Goal: Contribute content

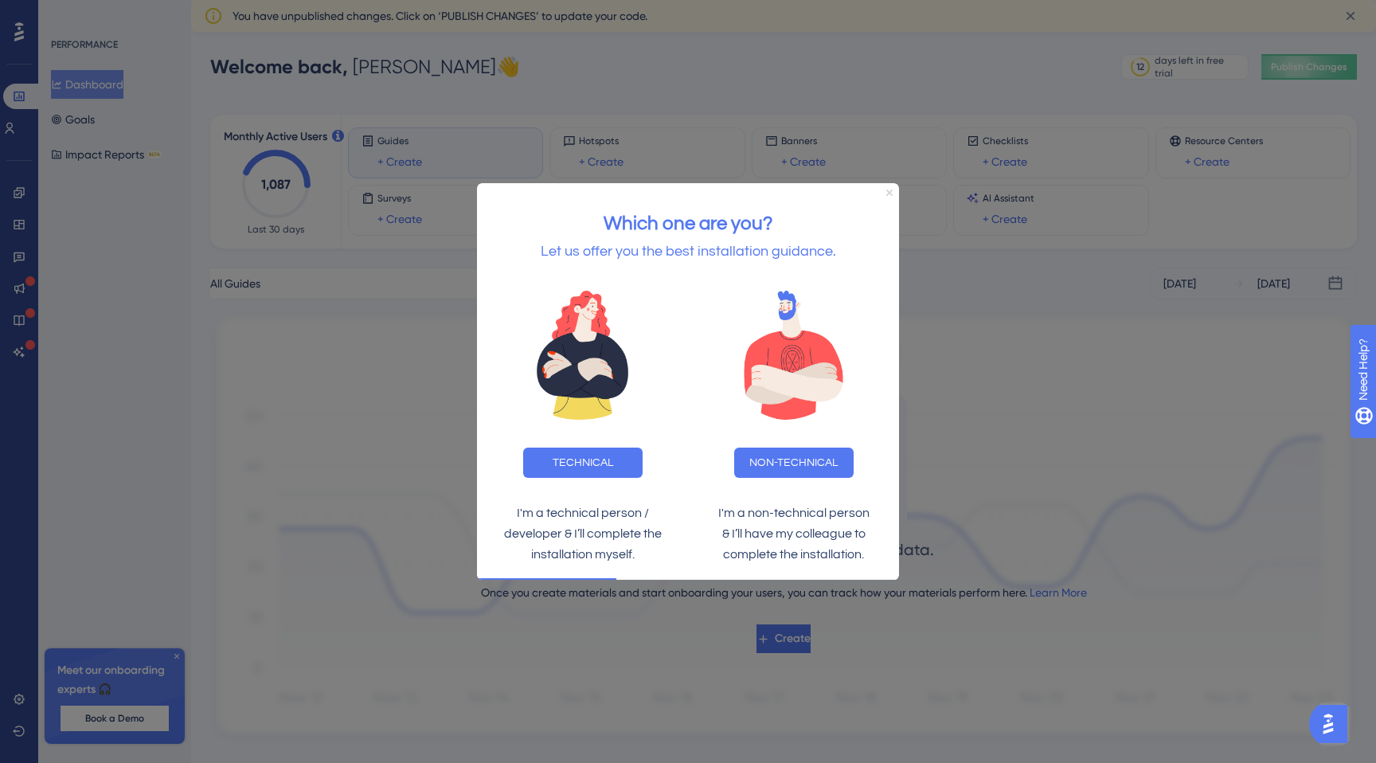
click at [891, 193] on icon "Close Preview" at bounding box center [890, 192] width 6 height 6
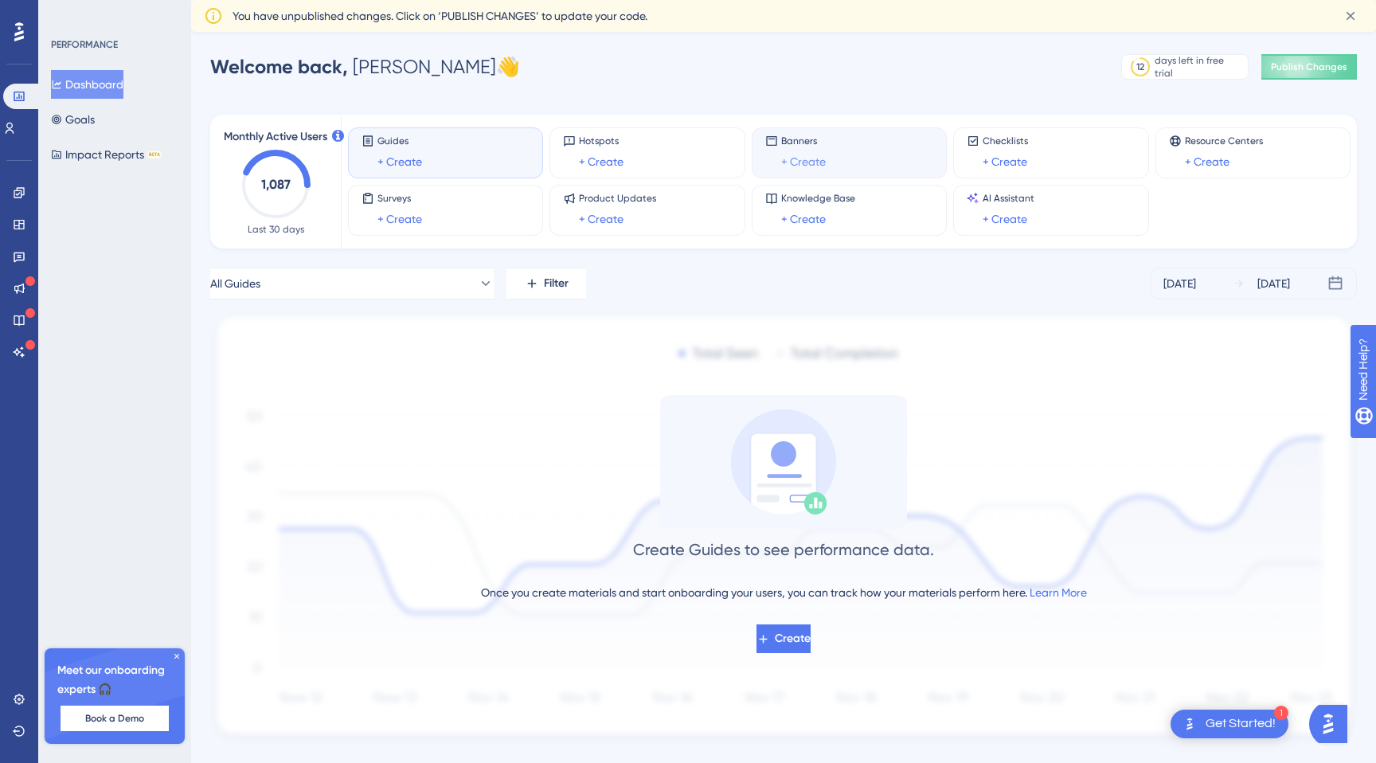
click at [824, 159] on link "+ Create" at bounding box center [803, 161] width 45 height 19
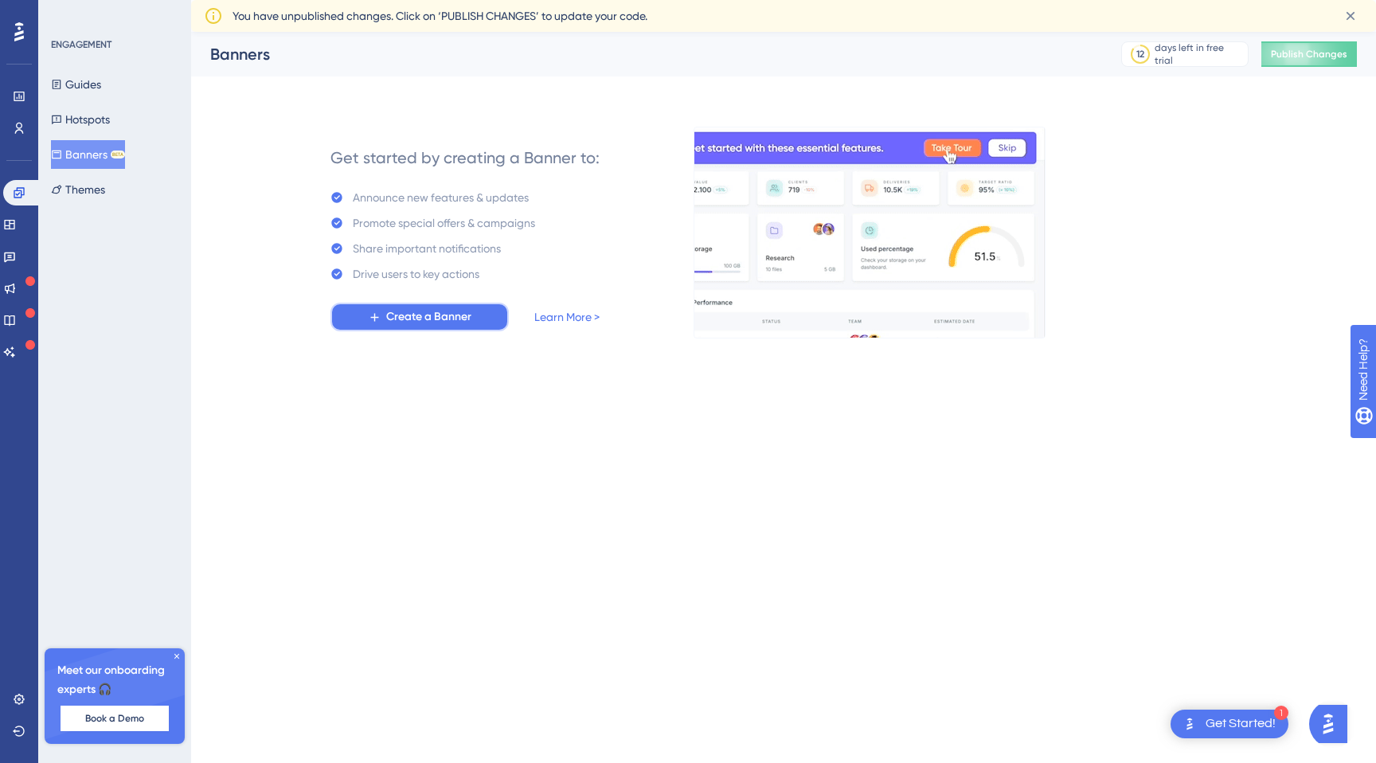
click at [466, 317] on span "Create a Banner" at bounding box center [428, 316] width 85 height 19
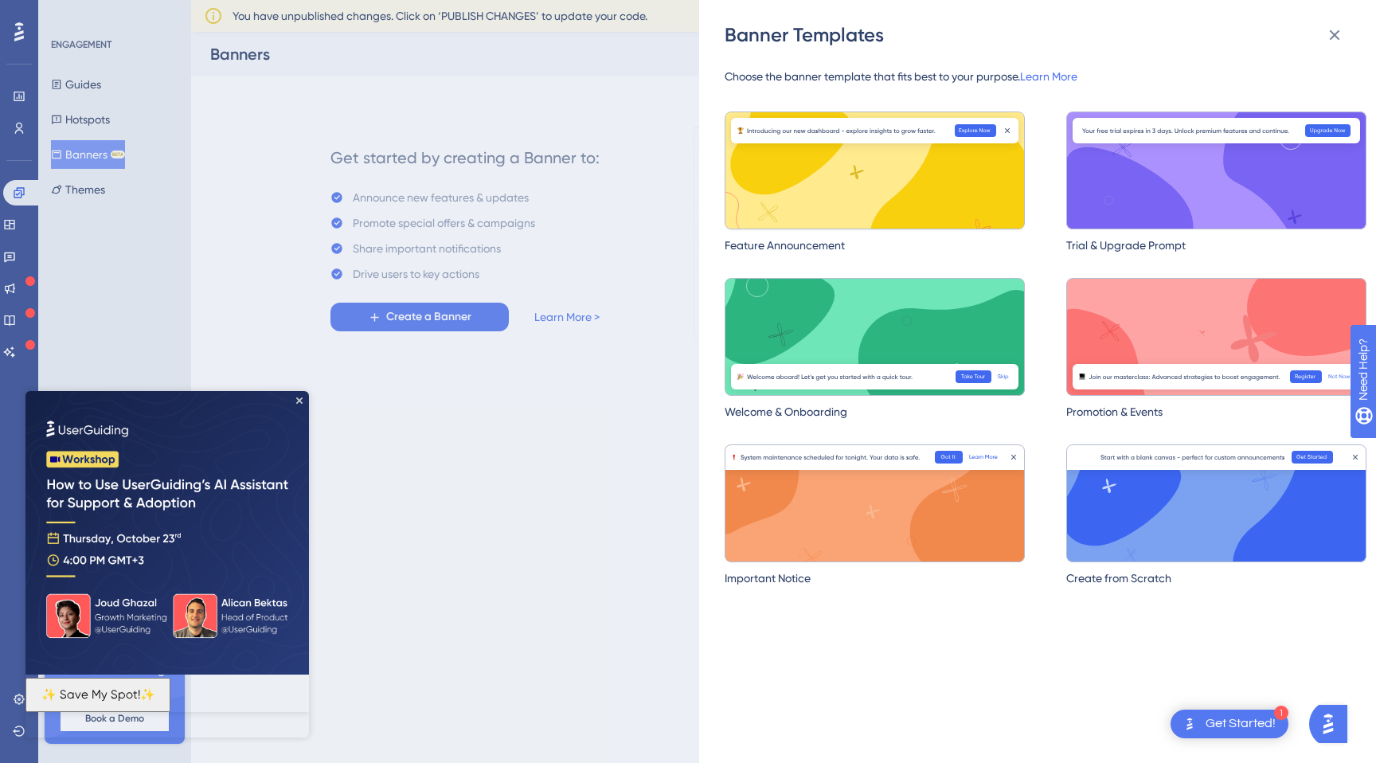
click at [880, 204] on img at bounding box center [875, 171] width 300 height 118
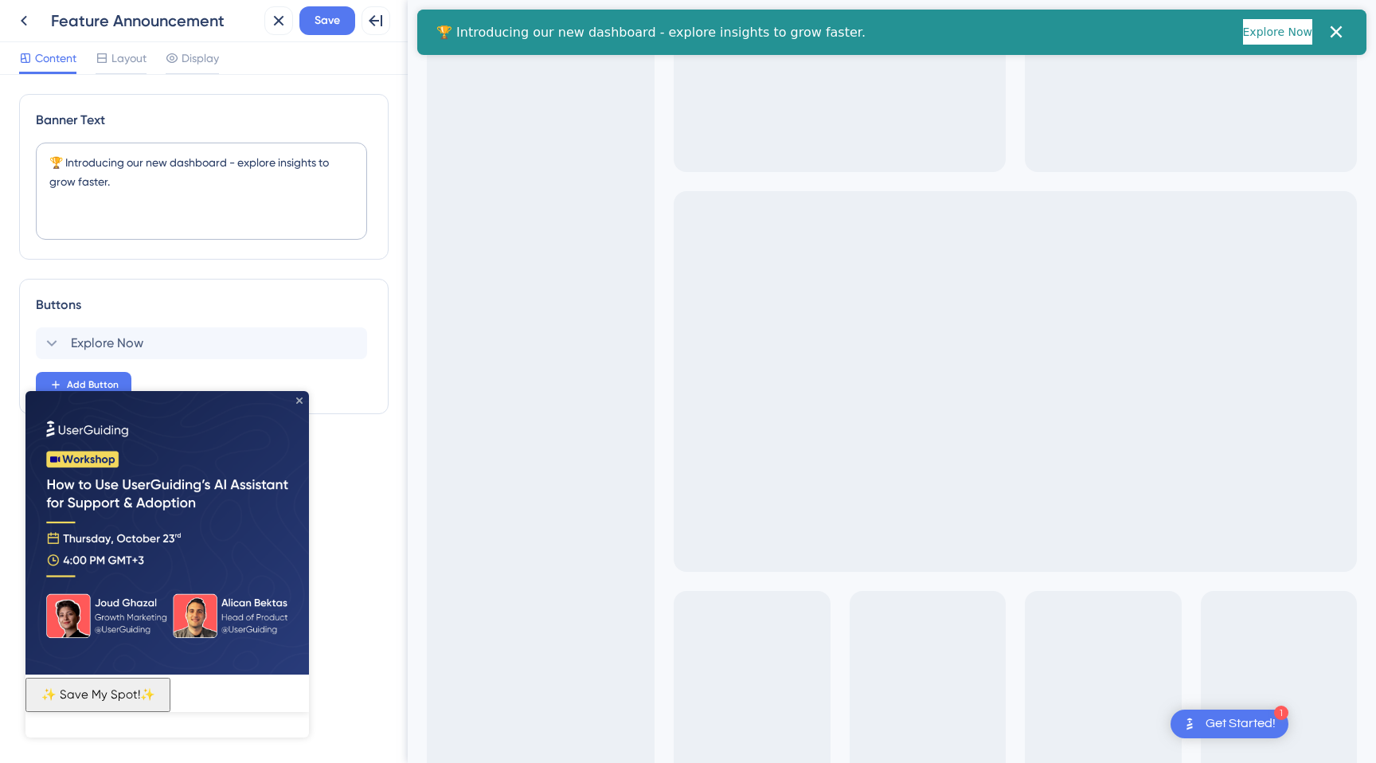
click at [300, 401] on icon "Close Preview" at bounding box center [299, 400] width 6 height 6
